Goal: Task Accomplishment & Management: Use online tool/utility

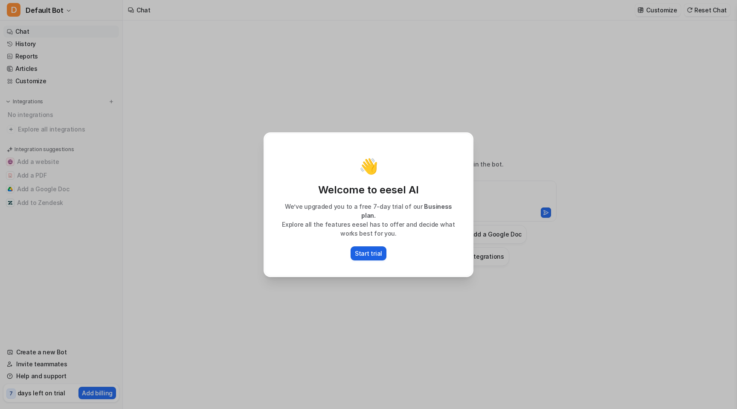
click at [361, 250] on p "Start trial" at bounding box center [368, 253] width 27 height 9
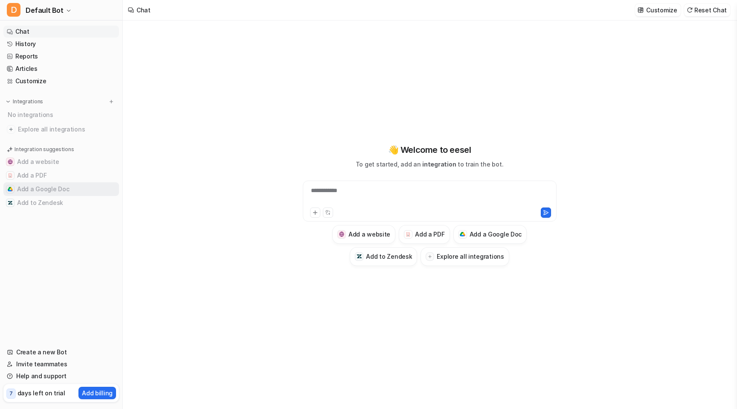
click at [65, 190] on button "Add a Google Doc" at bounding box center [61, 189] width 116 height 14
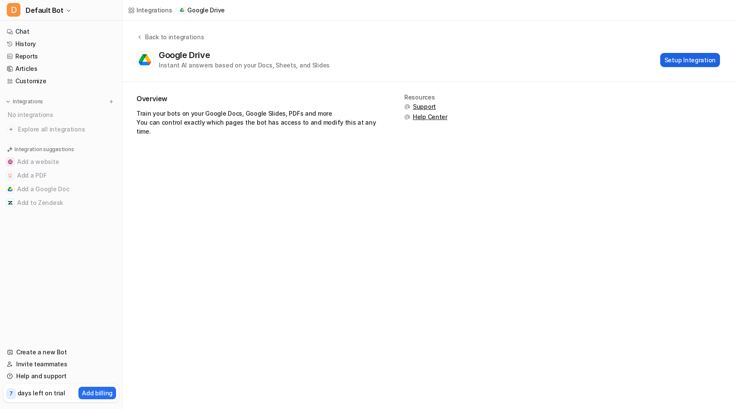
click at [708, 62] on button "Setup Integration" at bounding box center [690, 60] width 60 height 14
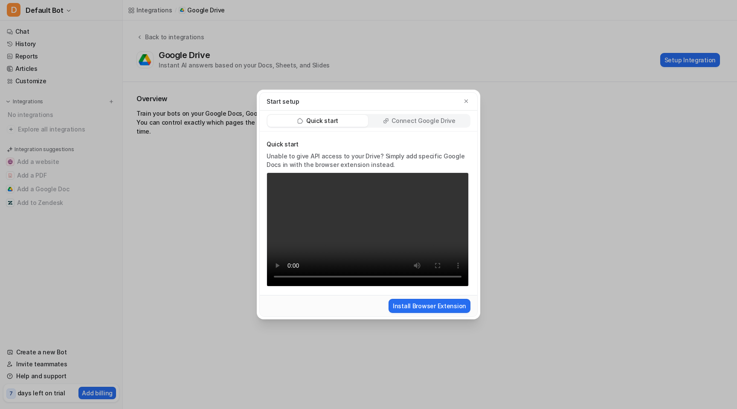
click at [409, 122] on p "Connect Google Drive" at bounding box center [424, 120] width 64 height 9
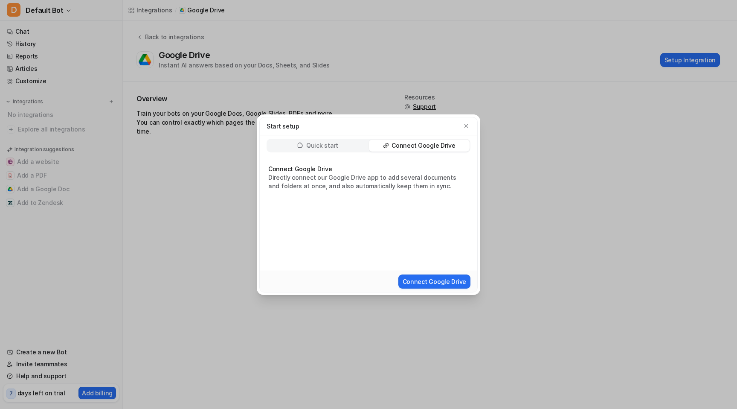
drag, startPoint x: 419, startPoint y: 287, endPoint x: 425, endPoint y: 254, distance: 33.4
click at [425, 254] on form "Connect Google Drive Directly connect our Google Drive app to add several docum…" at bounding box center [369, 224] width 218 height 136
click at [418, 281] on button "Connect Google Drive" at bounding box center [434, 281] width 72 height 14
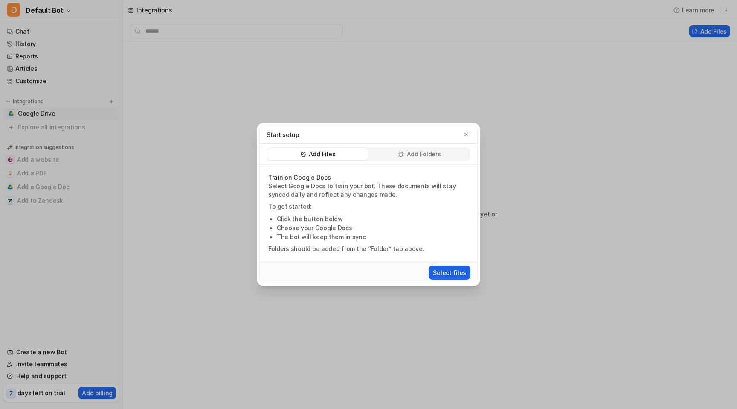
click at [458, 276] on button "Select files" at bounding box center [450, 272] width 42 height 14
click at [464, 133] on icon "button" at bounding box center [466, 134] width 6 height 6
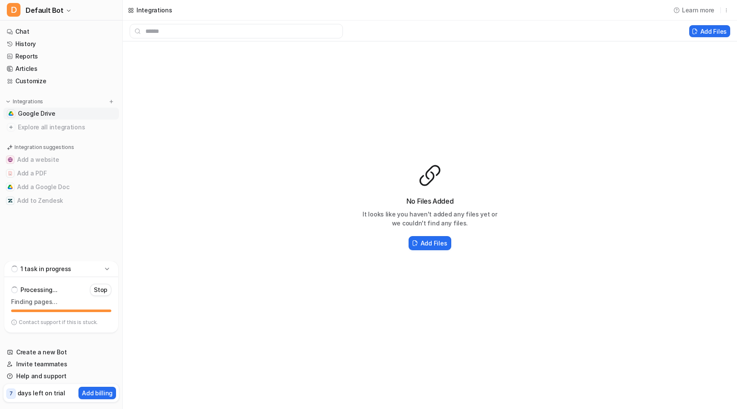
click at [63, 273] on div "1 task in progress" at bounding box center [61, 269] width 114 height 16
click at [62, 273] on nav "Chat History Reports Articles Customize Integrations Google Drive Explore all i…" at bounding box center [61, 169] width 122 height 294
click at [52, 319] on div "1 task in progress" at bounding box center [61, 324] width 114 height 16
click at [58, 296] on div "Processing... Stop Finding pages…" at bounding box center [61, 298] width 100 height 28
click at [33, 296] on div "Processing... Stop Finding pages…" at bounding box center [61, 298] width 100 height 28
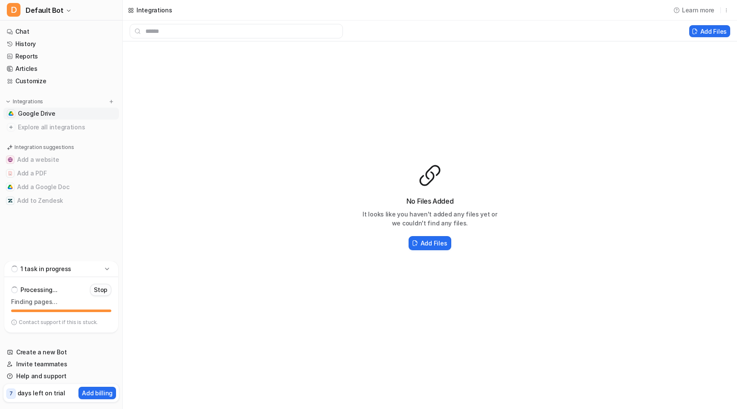
click at [100, 291] on p "Stop" at bounding box center [101, 289] width 14 height 9
